Goal: Find specific page/section: Find specific page/section

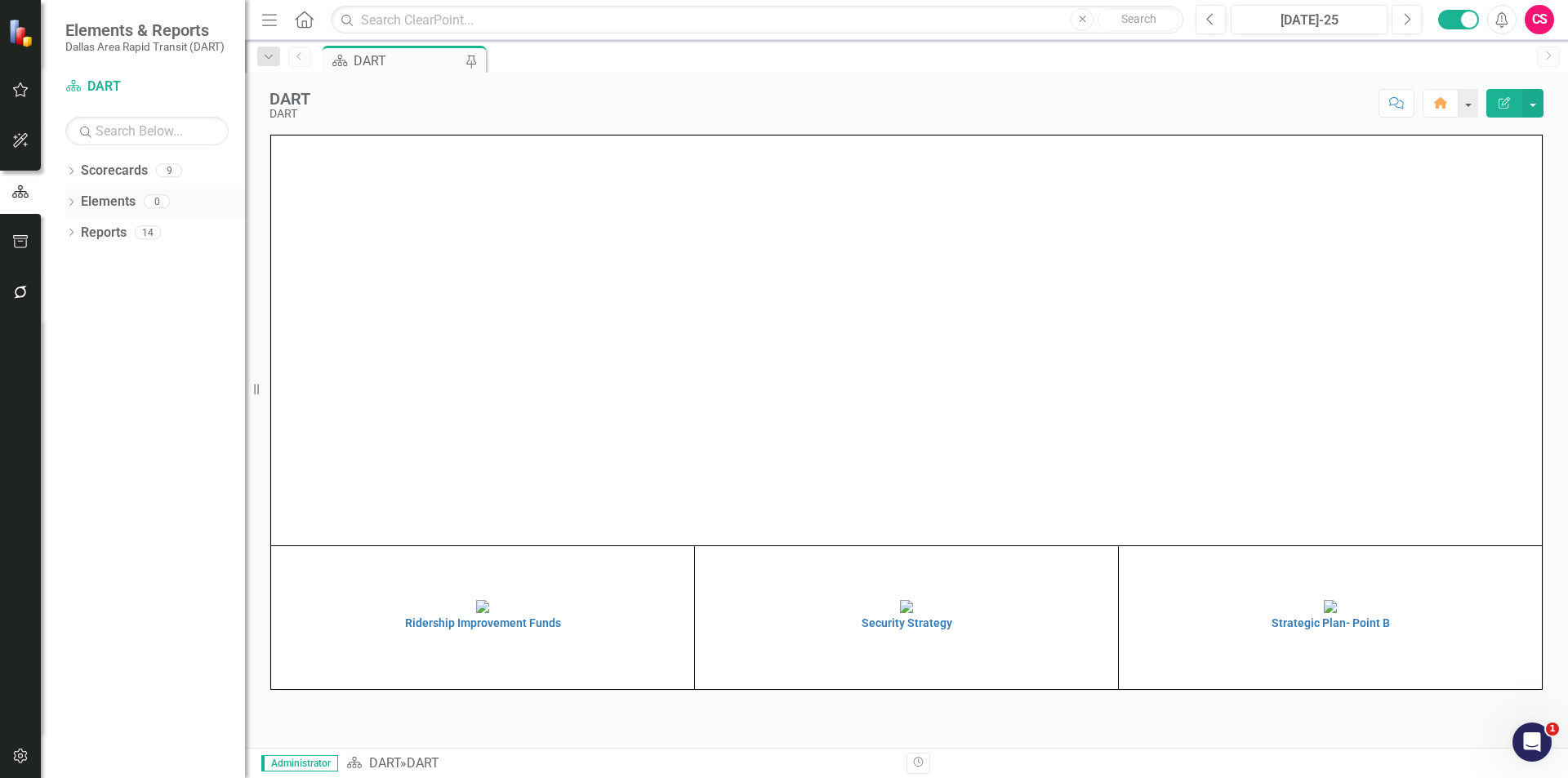
click at [72, 204] on icon "Dropdown" at bounding box center [71, 204] width 11 height 9
click at [80, 295] on icon "Dropdown" at bounding box center [79, 296] width 11 height 9
click at [74, 205] on div "Dropdown" at bounding box center [68, 201] width 14 height 11
click at [70, 238] on icon "Dropdown" at bounding box center [71, 234] width 11 height 9
click at [77, 411] on icon "Dropdown" at bounding box center [78, 414] width 11 height 9
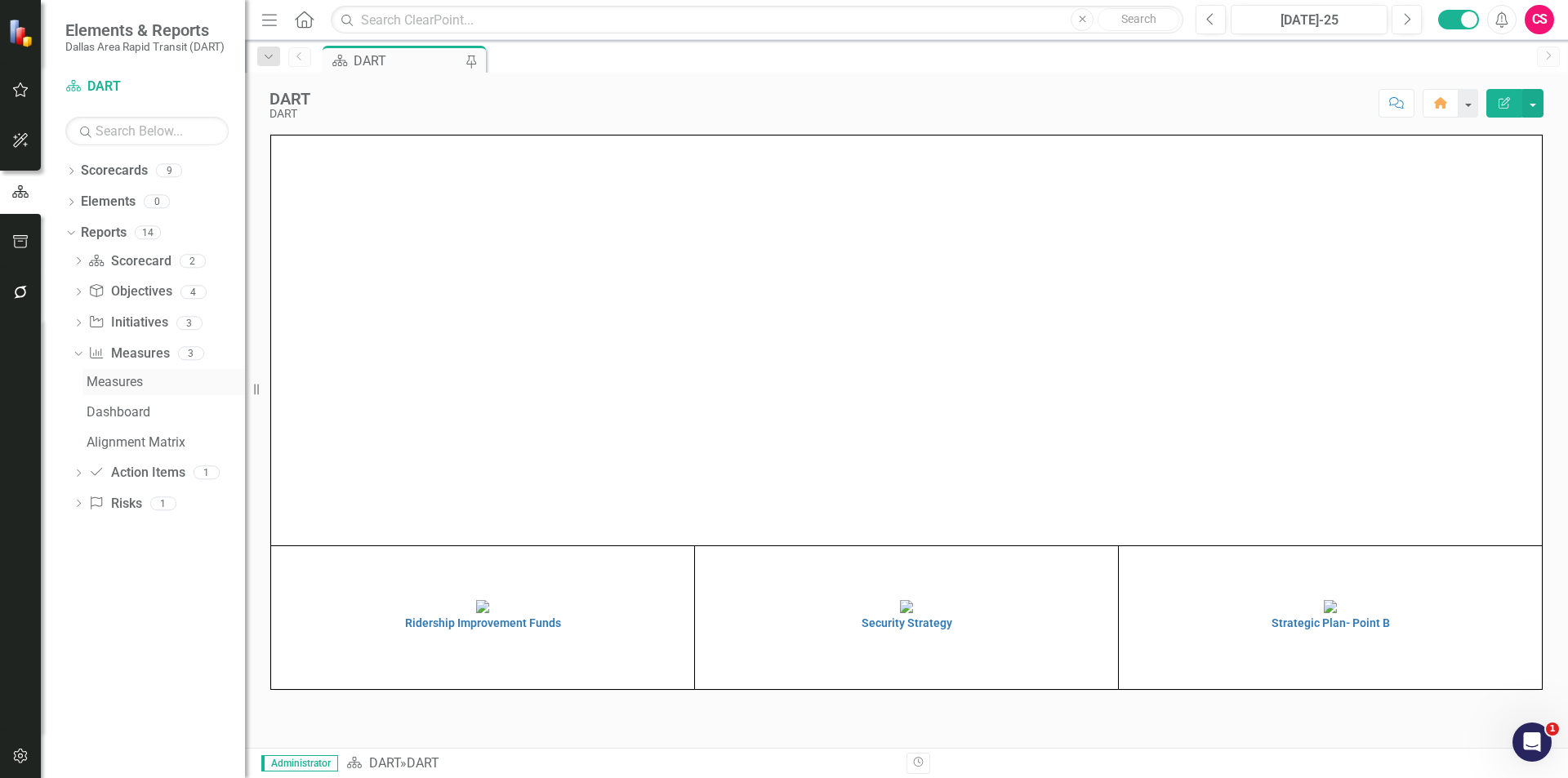
click at [107, 381] on div "Measures" at bounding box center [165, 383] width 158 height 15
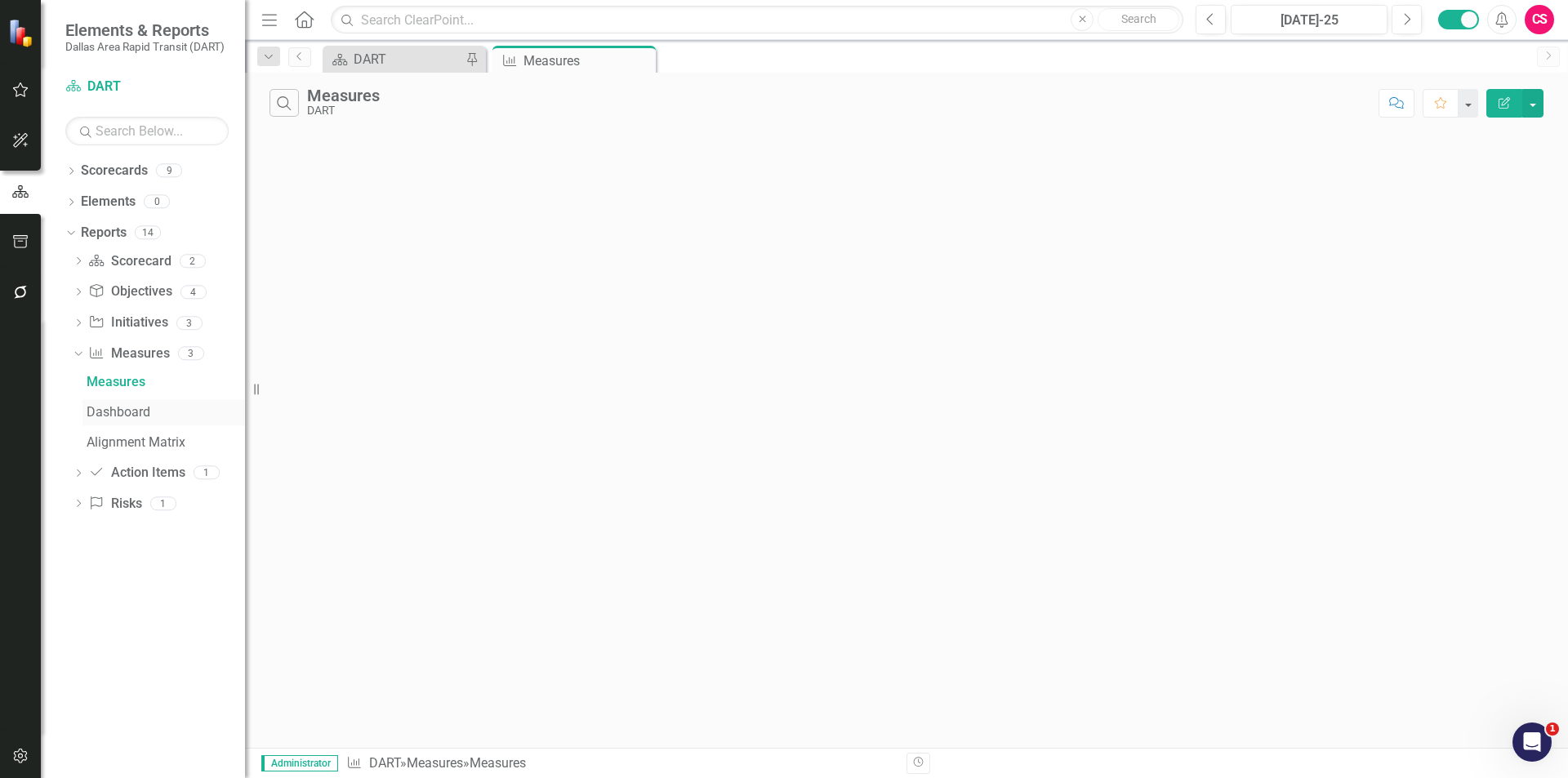
click at [118, 418] on div "Dashboard" at bounding box center [165, 412] width 158 height 15
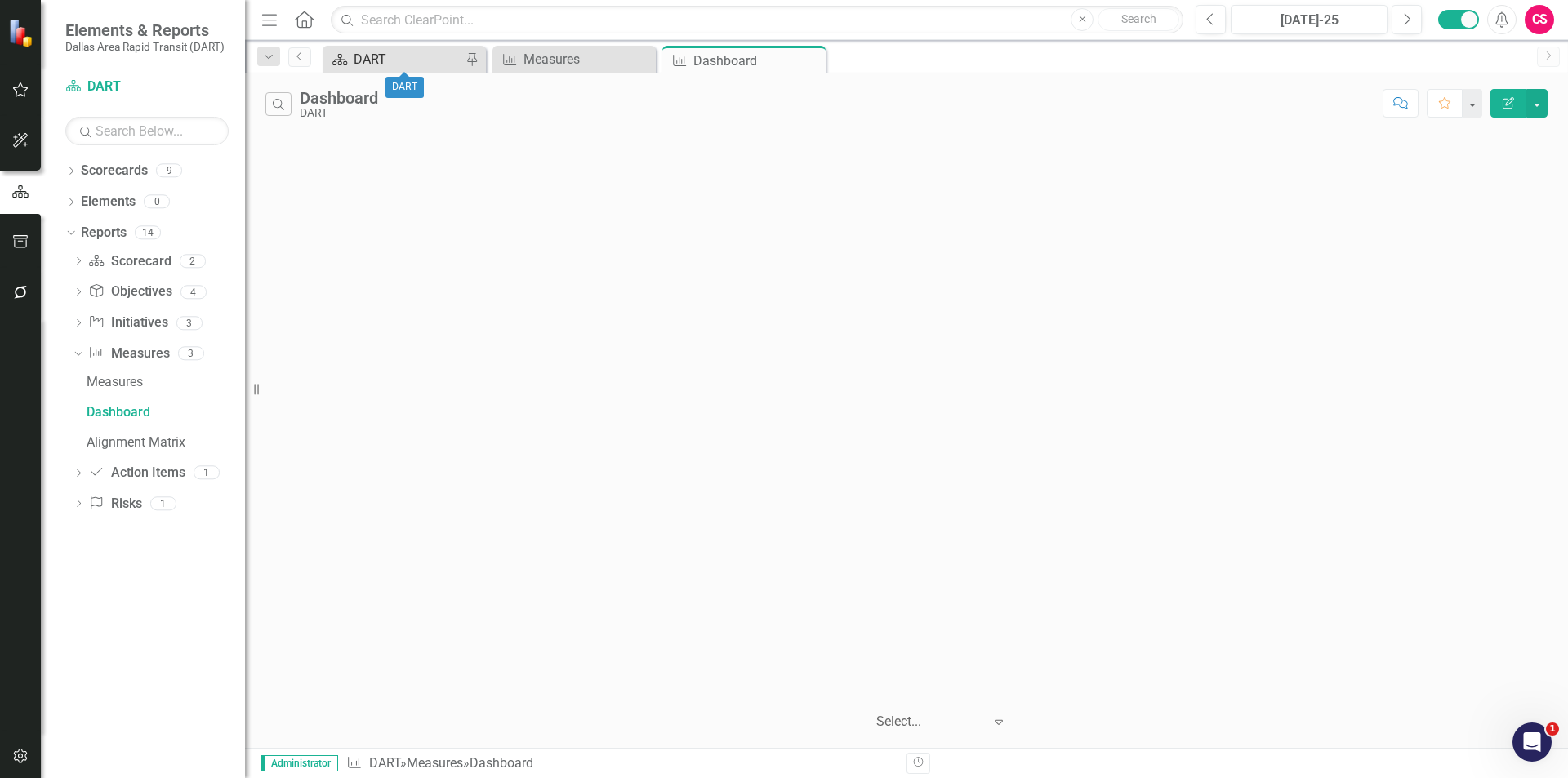
click at [399, 57] on div "DART" at bounding box center [408, 59] width 107 height 20
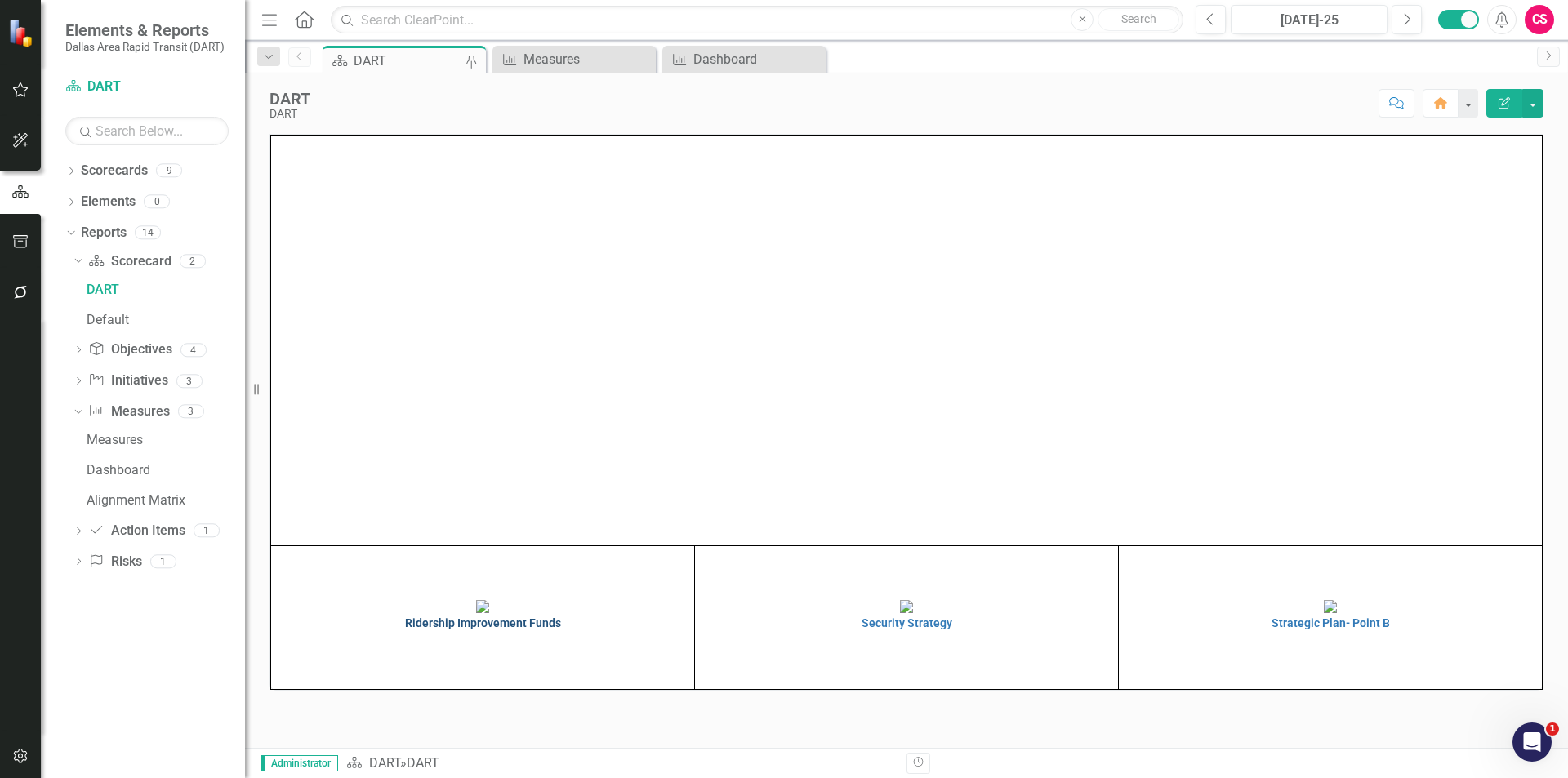
click at [501, 630] on h4 "Ridership Improvement Funds" at bounding box center [483, 623] width 415 height 12
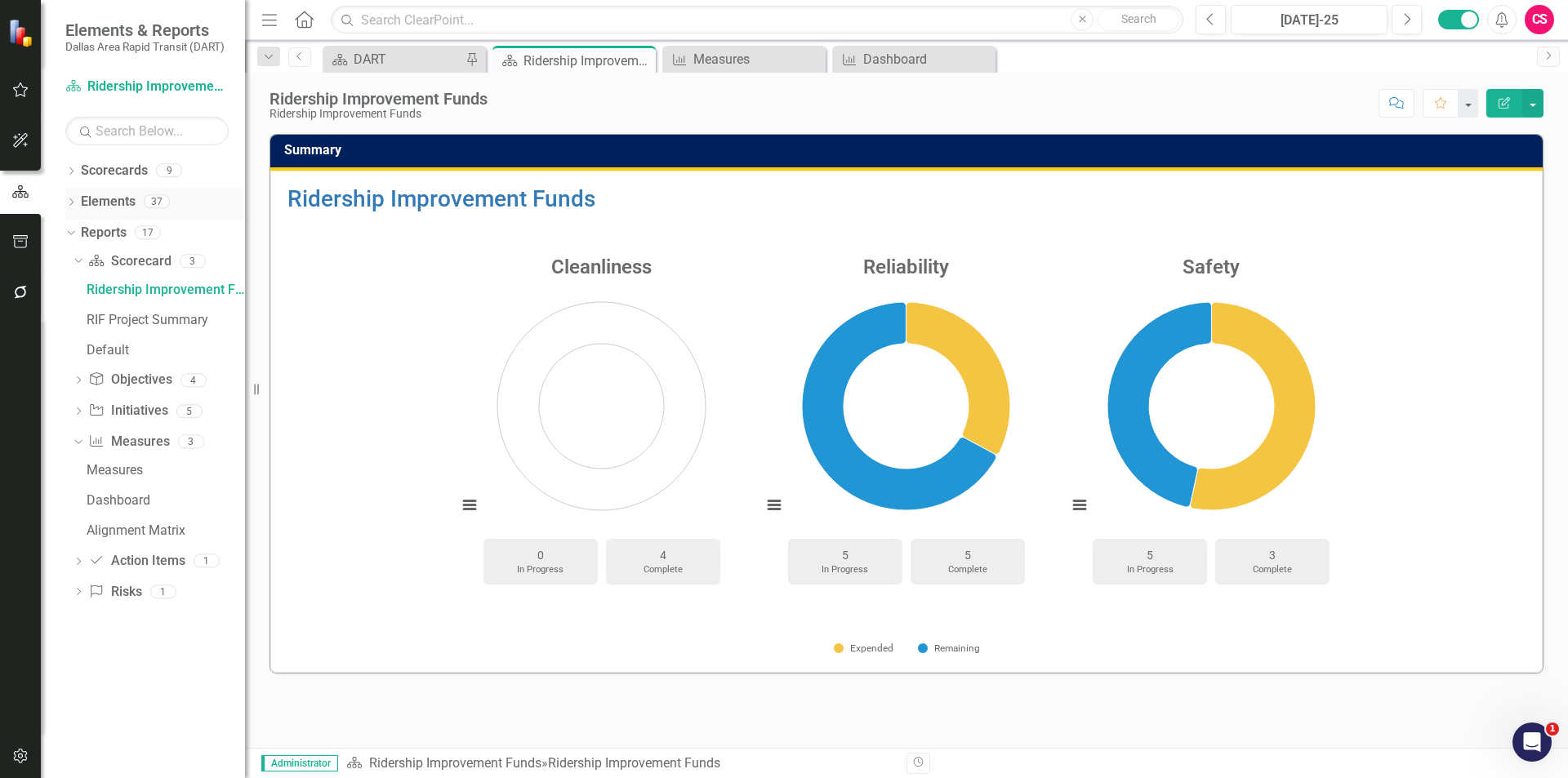
click at [70, 196] on div "Dropdown Elements 37" at bounding box center [156, 205] width 180 height 31
click at [70, 204] on icon "Dropdown" at bounding box center [71, 204] width 11 height 9
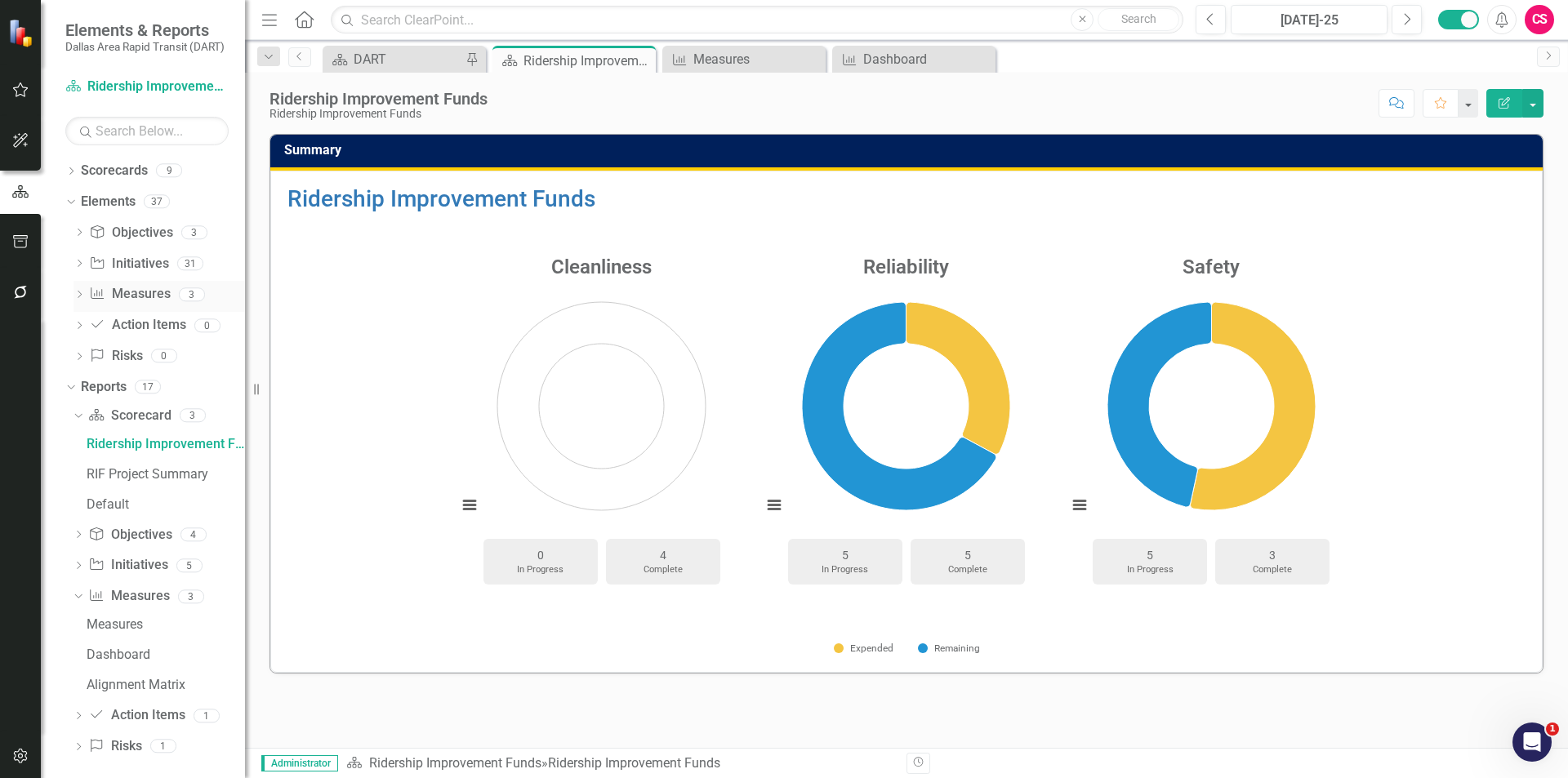
click at [76, 295] on icon "Dropdown" at bounding box center [79, 296] width 11 height 9
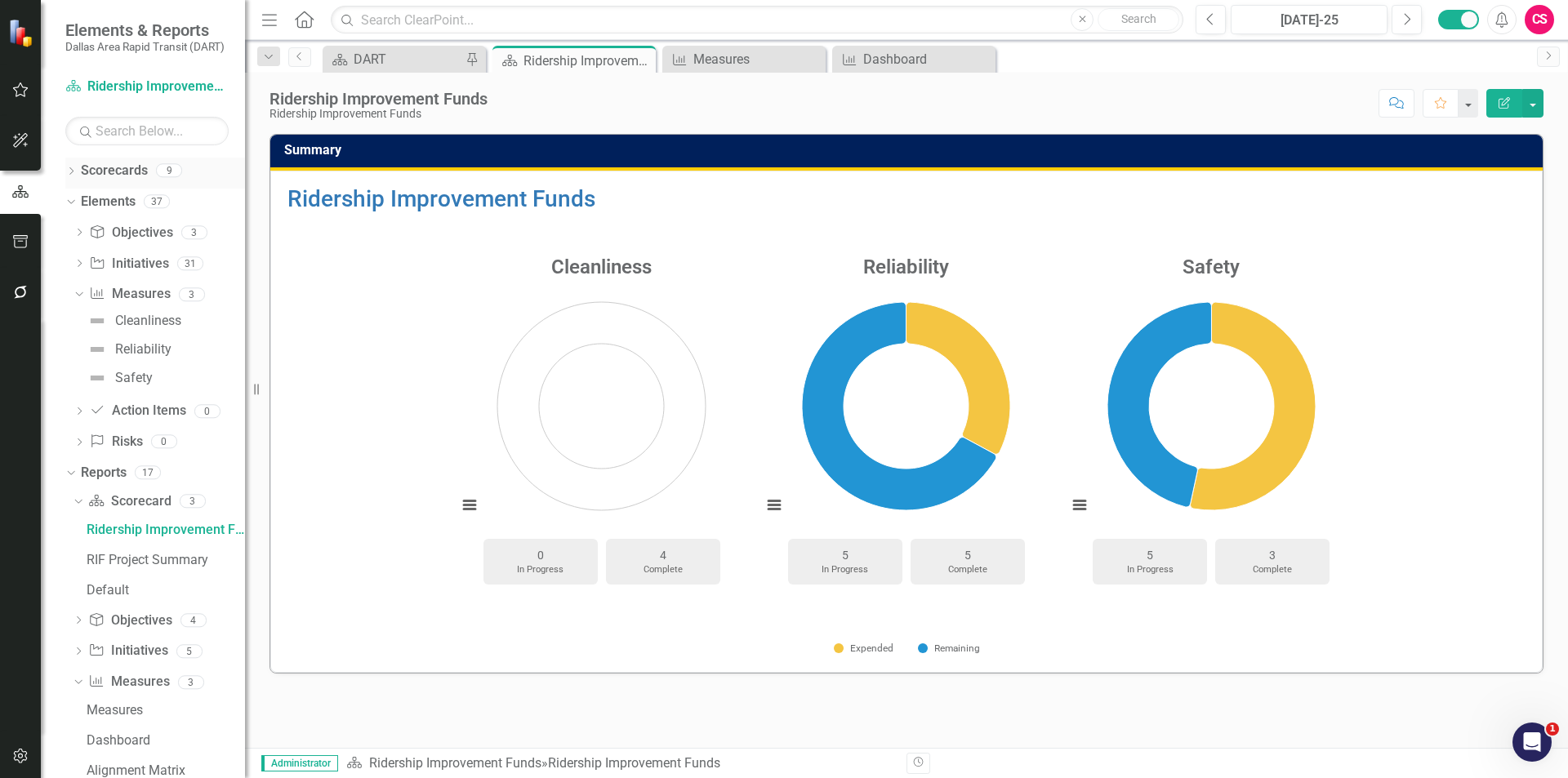
click at [71, 171] on icon "Dropdown" at bounding box center [71, 173] width 11 height 9
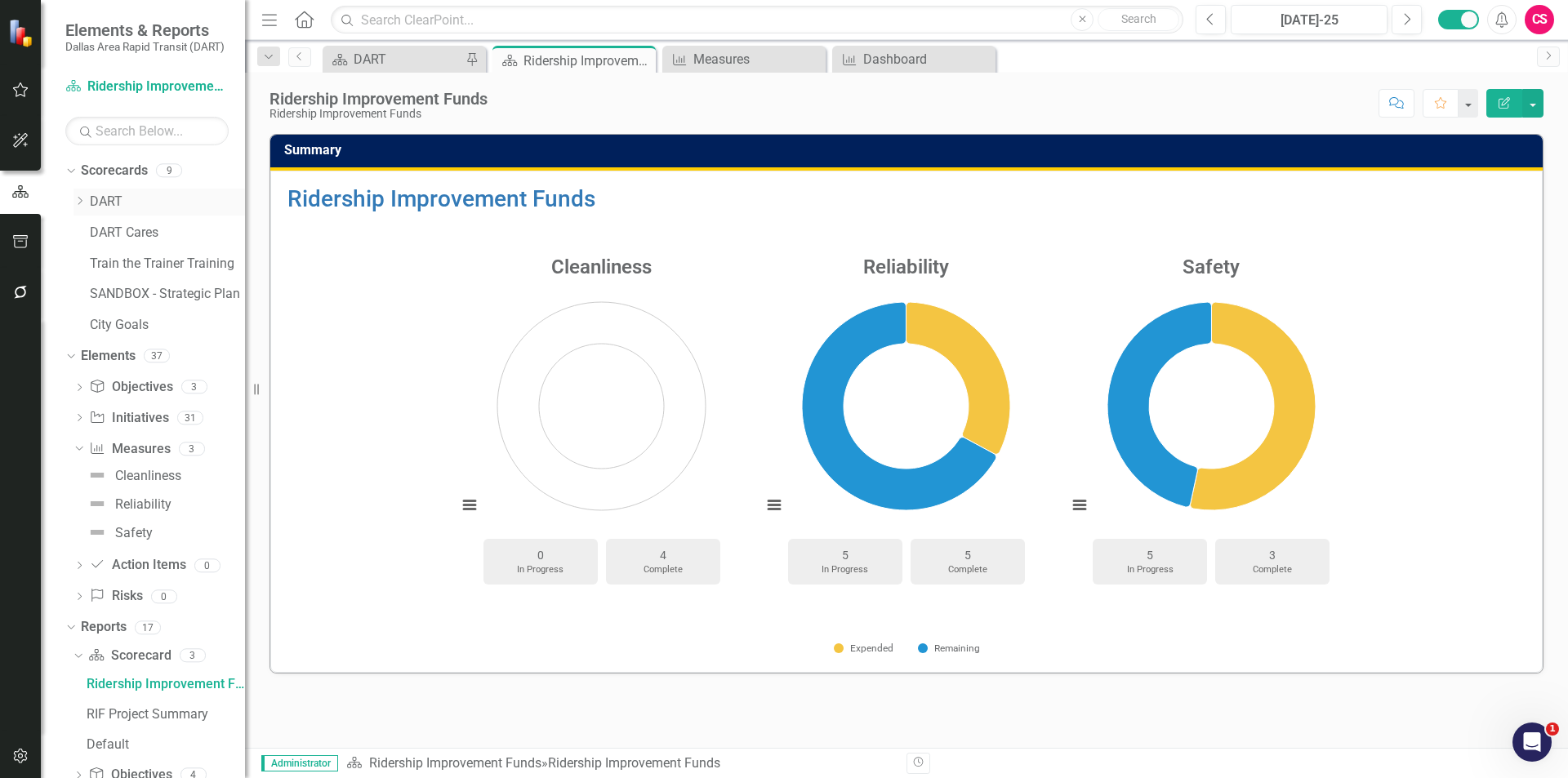
click at [112, 203] on link "DART" at bounding box center [168, 202] width 156 height 19
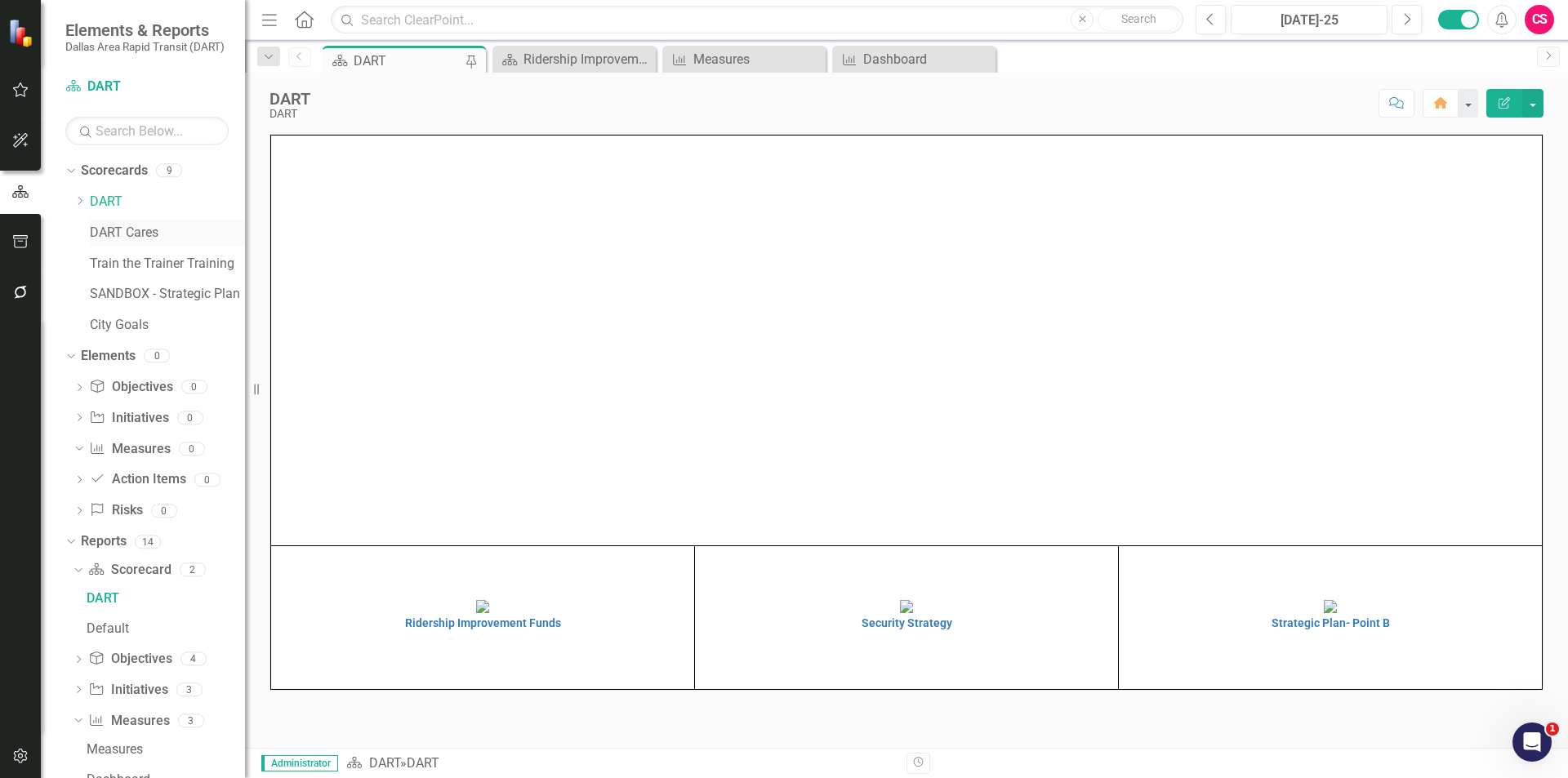
click at [109, 235] on link "DART Cares" at bounding box center [168, 233] width 156 height 19
